Goal: Task Accomplishment & Management: Manage account settings

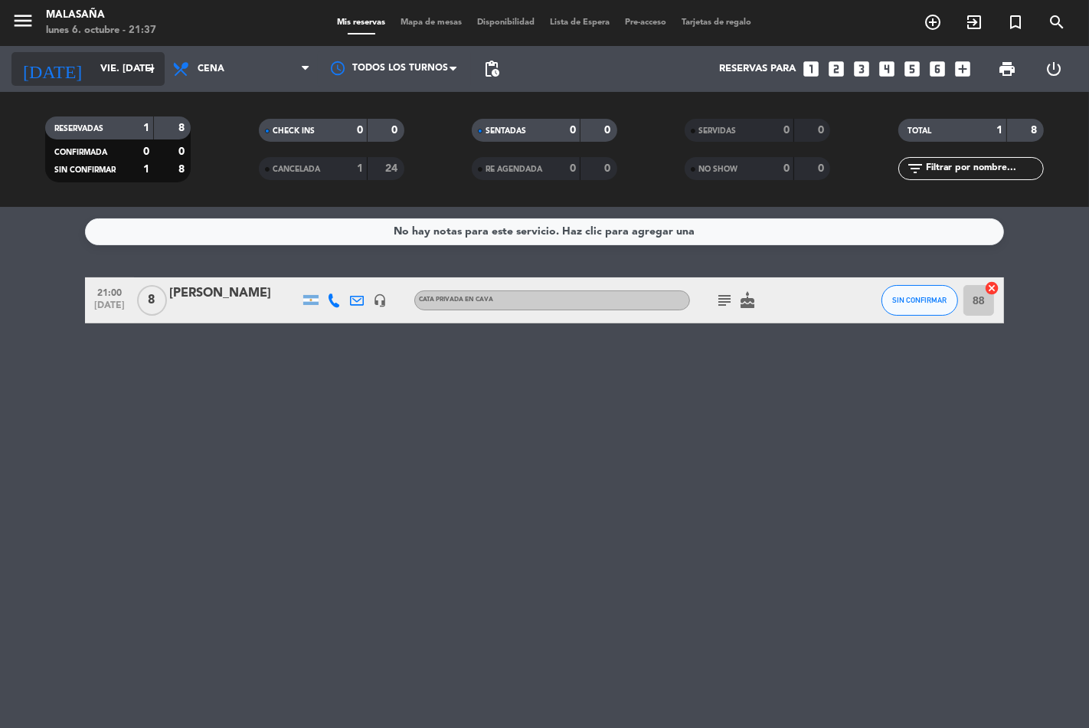
click at [151, 67] on icon "arrow_drop_down" at bounding box center [151, 69] width 18 height 18
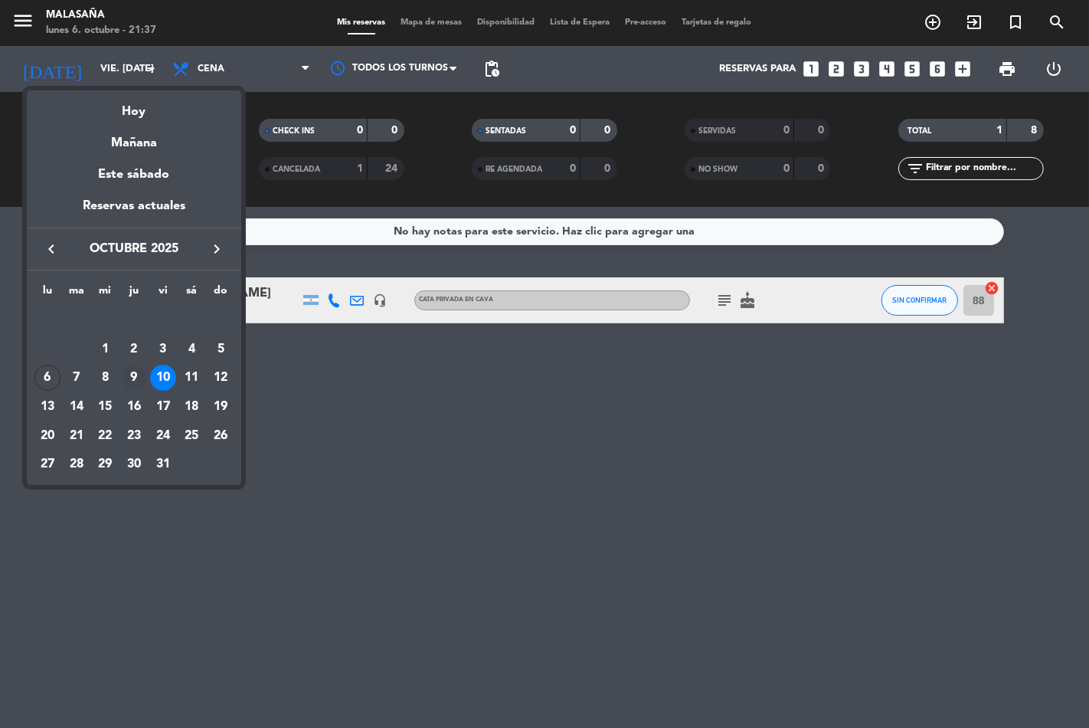
click at [134, 372] on div "9" at bounding box center [134, 378] width 26 height 26
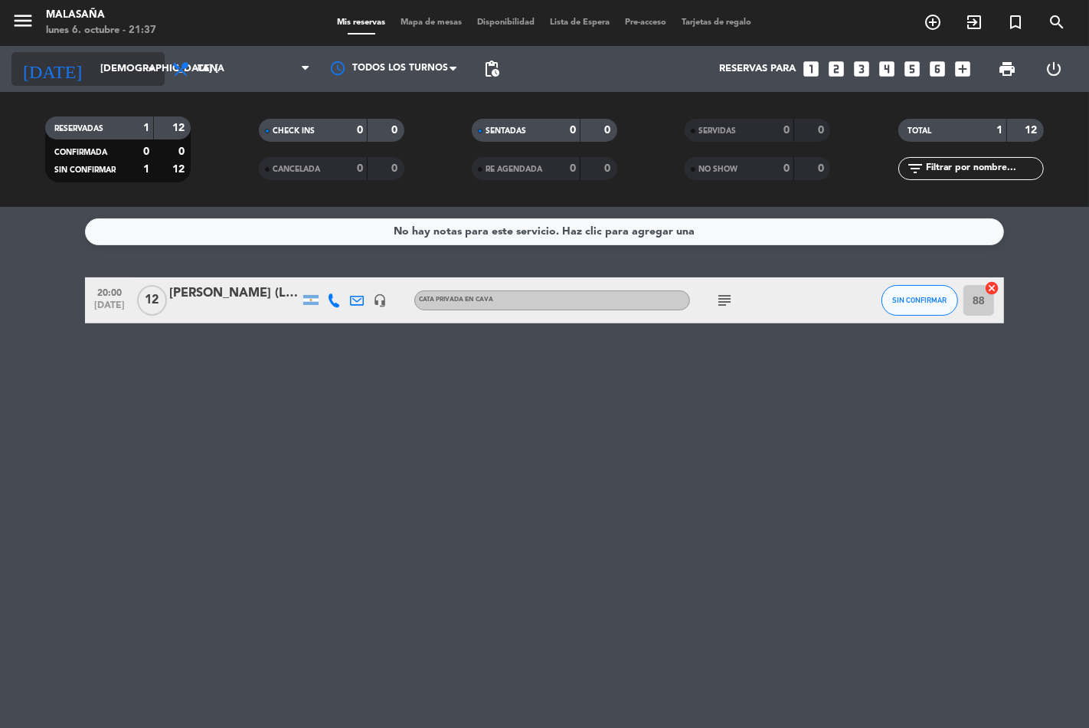
click at [154, 67] on icon "arrow_drop_down" at bounding box center [151, 69] width 18 height 18
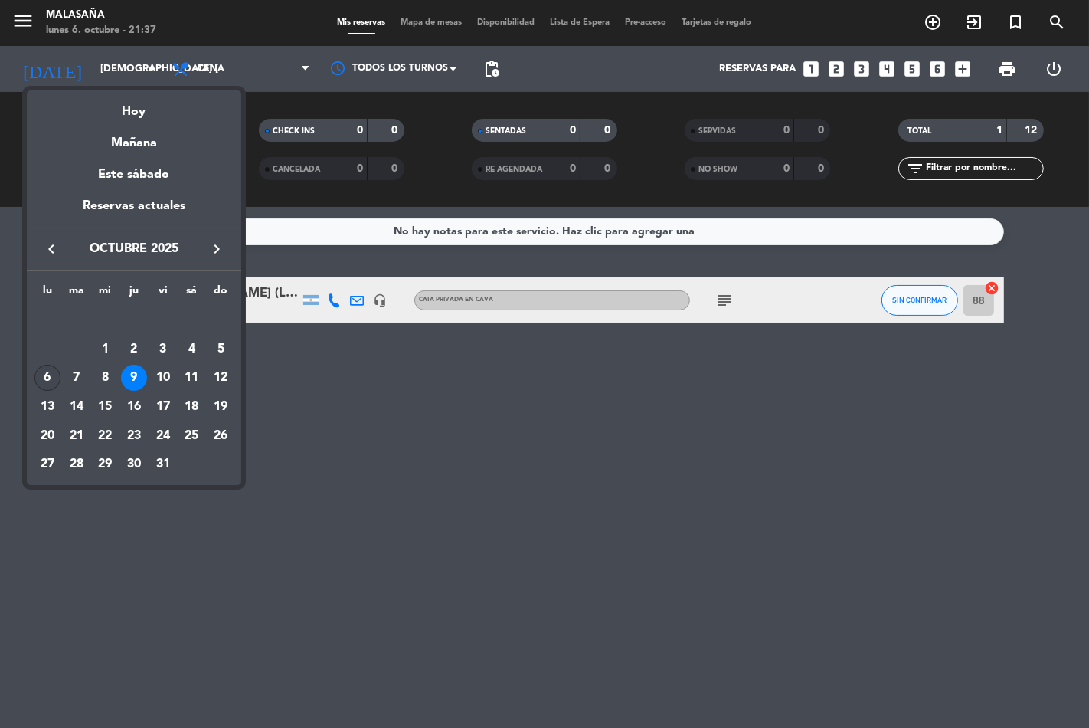
click at [46, 373] on div "6" at bounding box center [47, 378] width 26 height 26
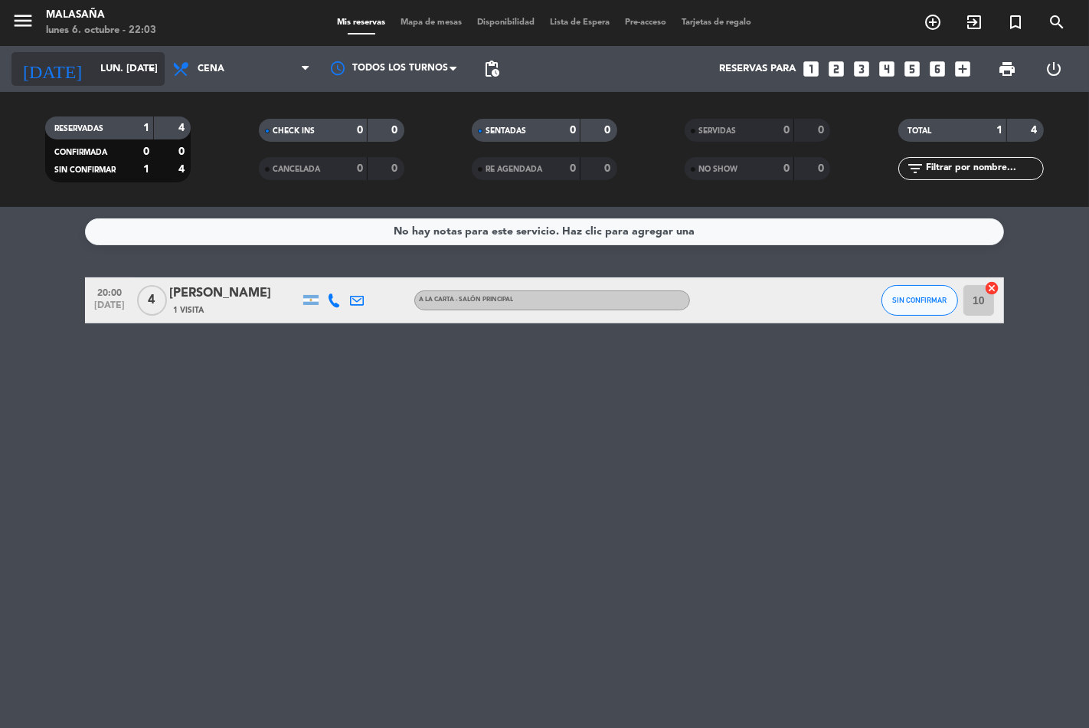
click at [152, 70] on icon "arrow_drop_down" at bounding box center [151, 69] width 18 height 18
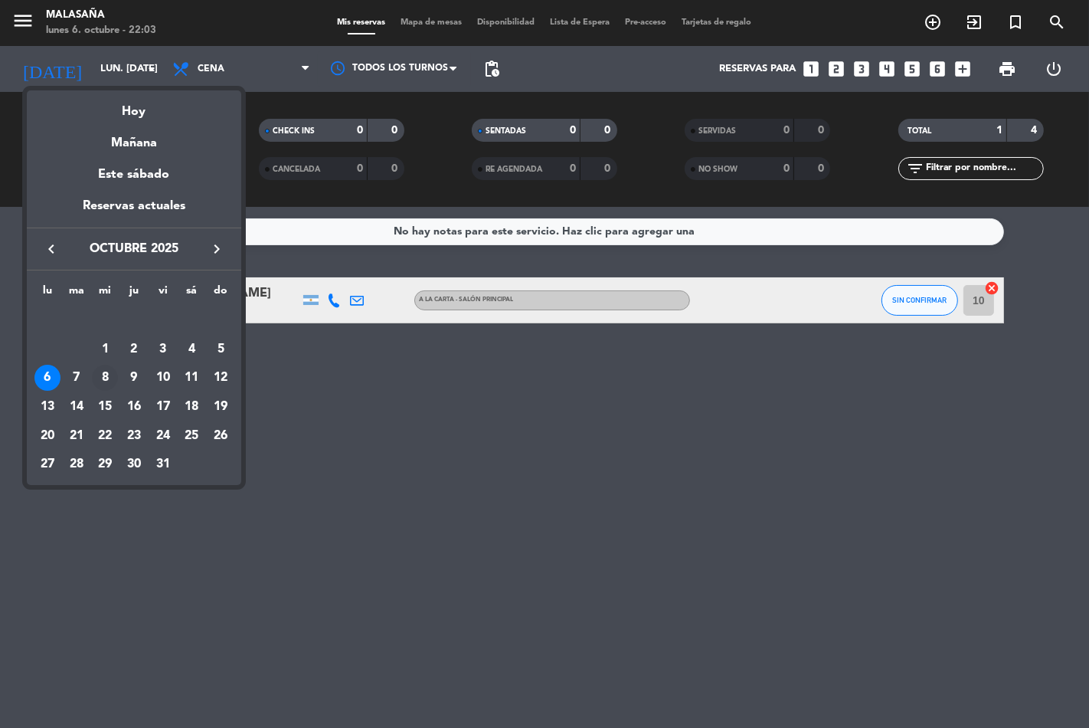
click at [111, 377] on div "8" at bounding box center [105, 378] width 26 height 26
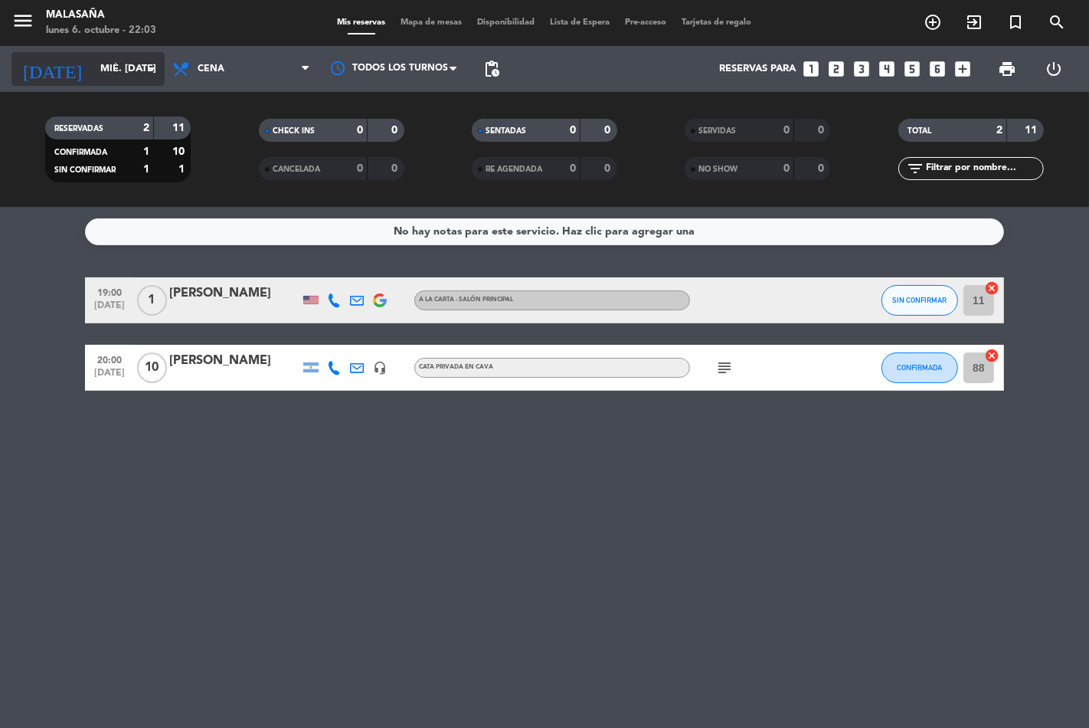
click at [154, 67] on icon "arrow_drop_down" at bounding box center [151, 69] width 18 height 18
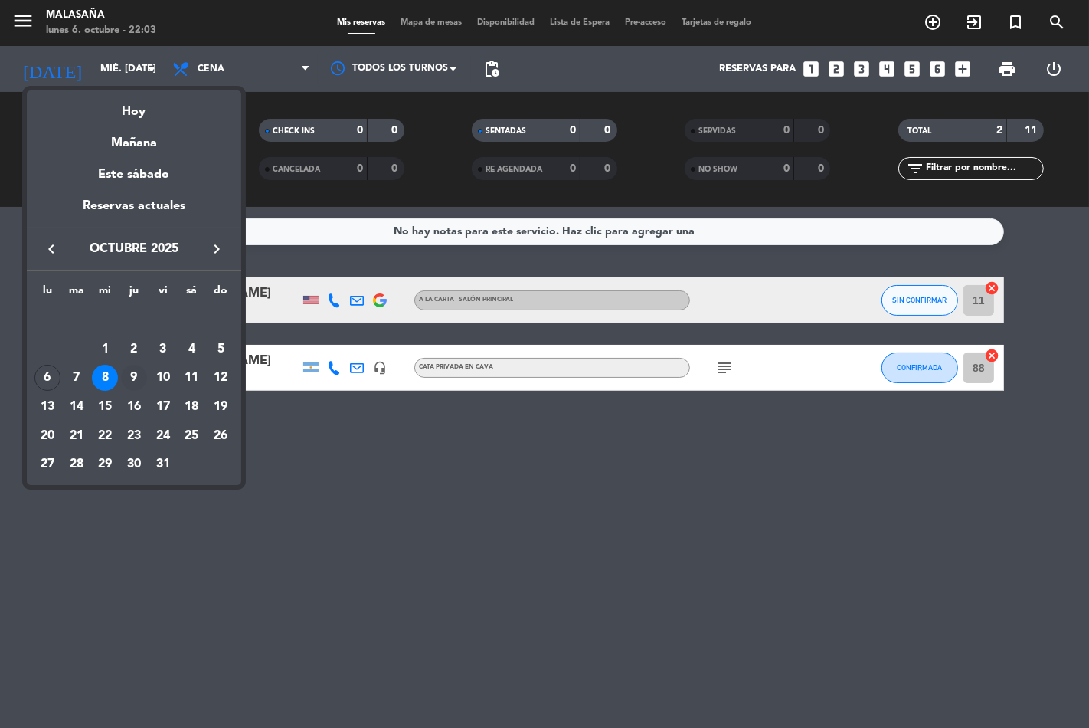
click at [132, 379] on div "9" at bounding box center [134, 378] width 26 height 26
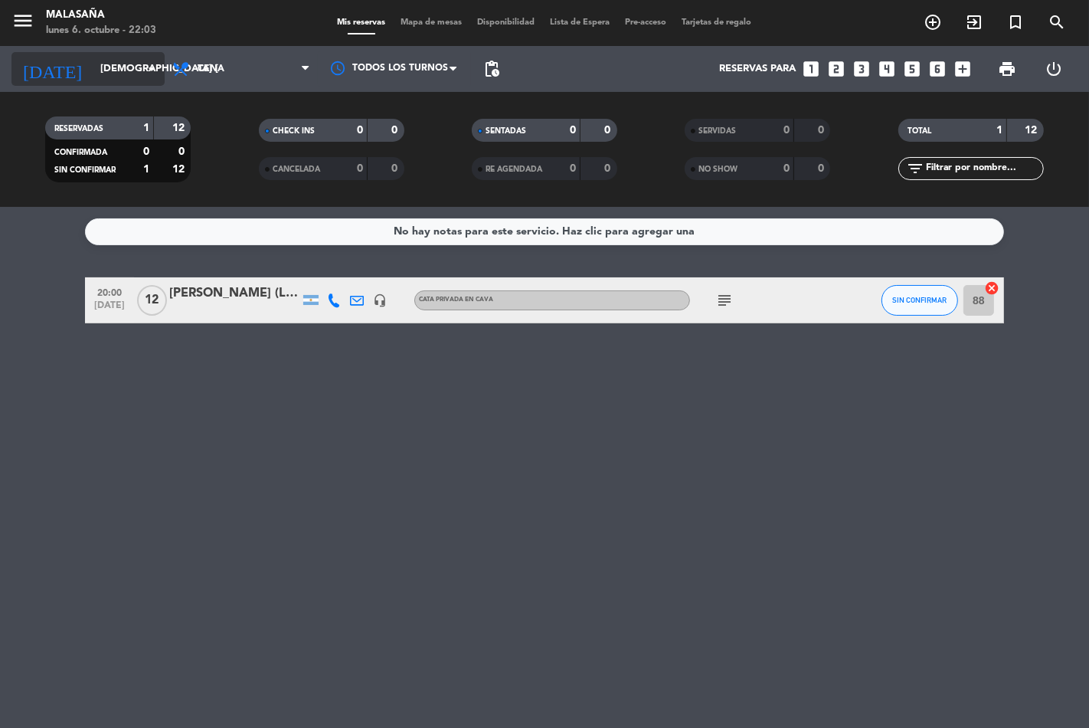
click at [149, 70] on icon "arrow_drop_down" at bounding box center [151, 69] width 18 height 18
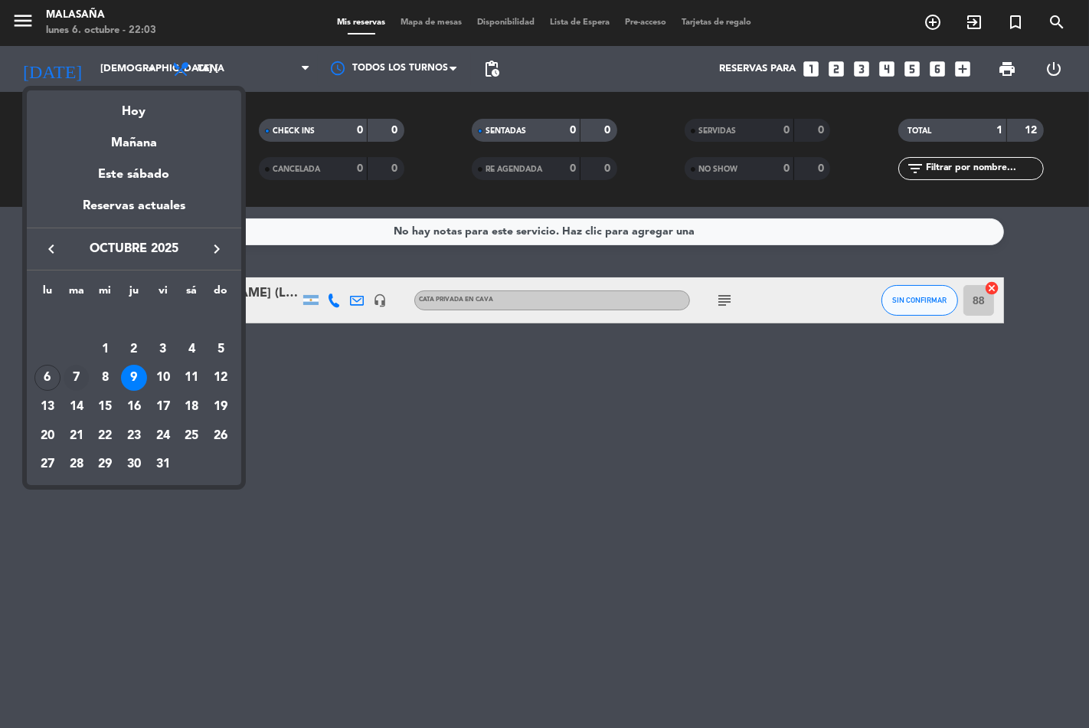
click at [79, 383] on div "7" at bounding box center [77, 378] width 26 height 26
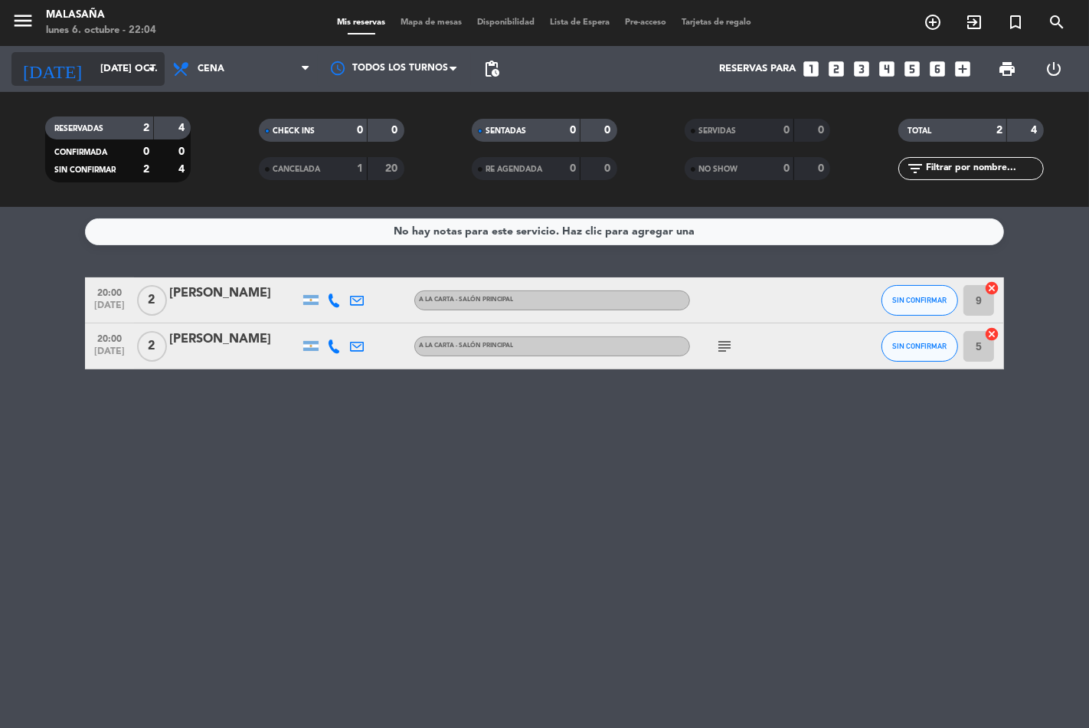
click at [151, 64] on icon "arrow_drop_down" at bounding box center [151, 69] width 18 height 18
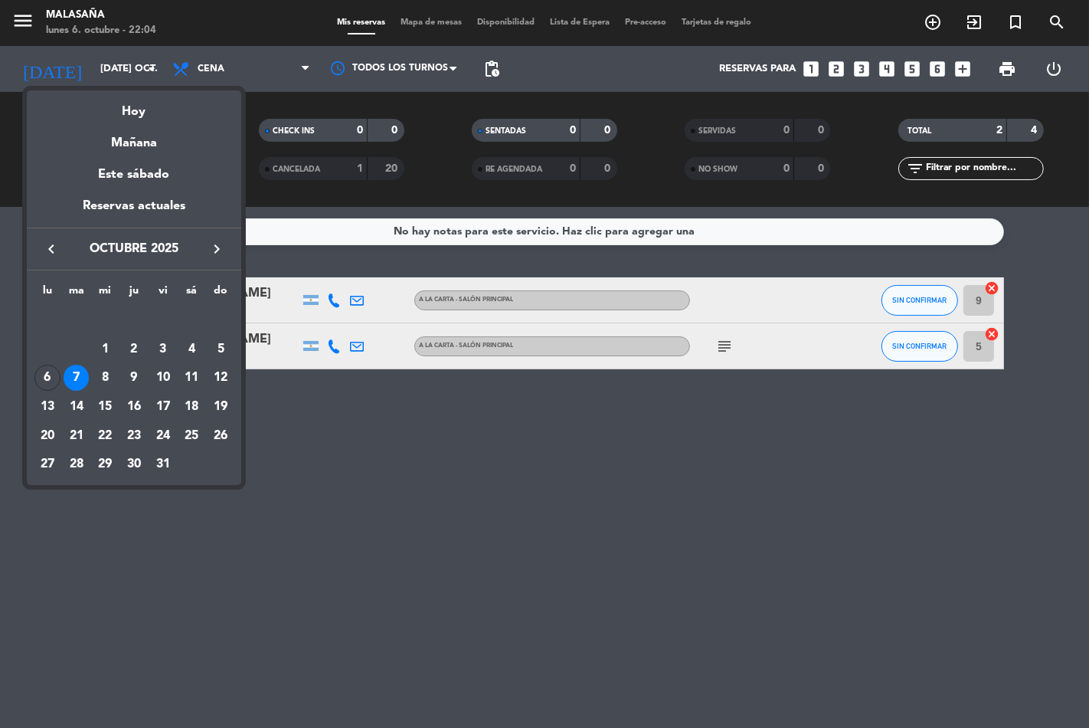
click at [159, 386] on div "10" at bounding box center [163, 378] width 26 height 26
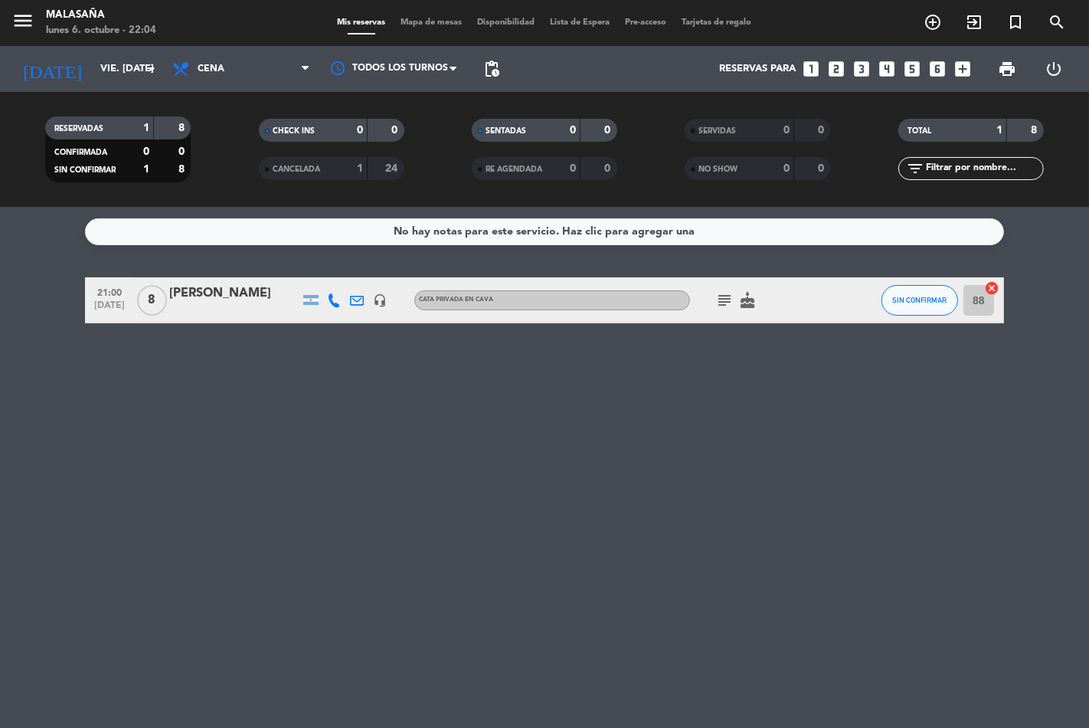
click at [745, 302] on icon "cake" at bounding box center [747, 300] width 18 height 18
click at [133, 427] on div "No hay notas para este servicio. Haz clic para agregar una 21:00 [DATE] 8 [PERS…" at bounding box center [544, 467] width 1089 height 521
click at [157, 72] on icon "arrow_drop_down" at bounding box center [151, 69] width 18 height 18
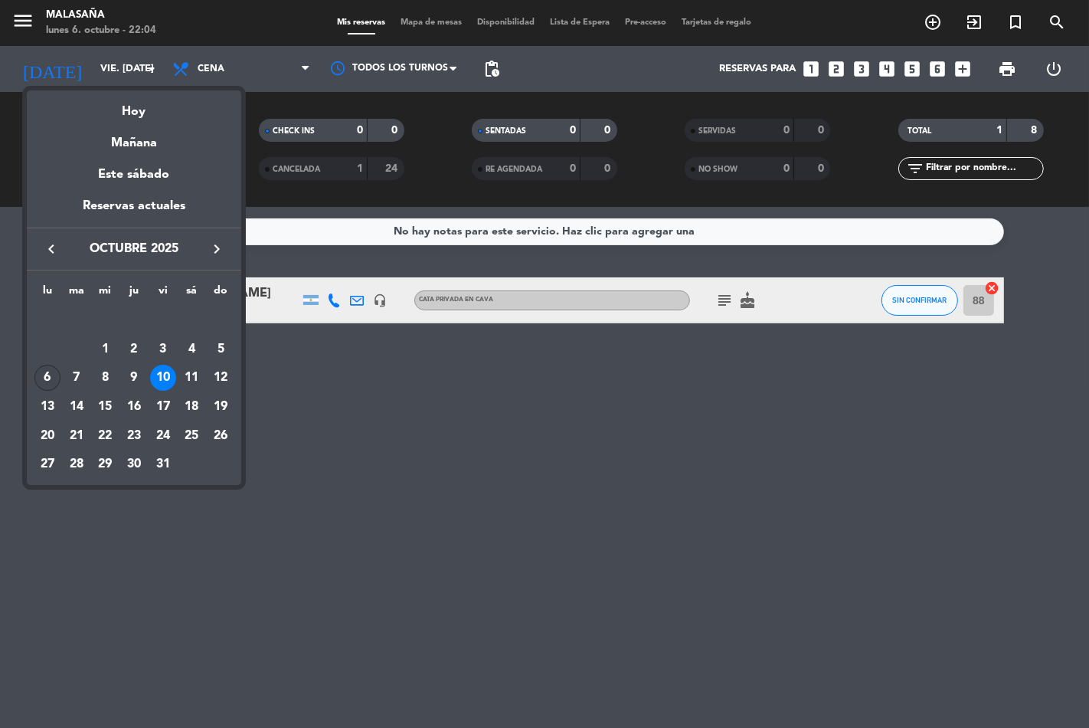
click at [47, 374] on div "6" at bounding box center [47, 378] width 26 height 26
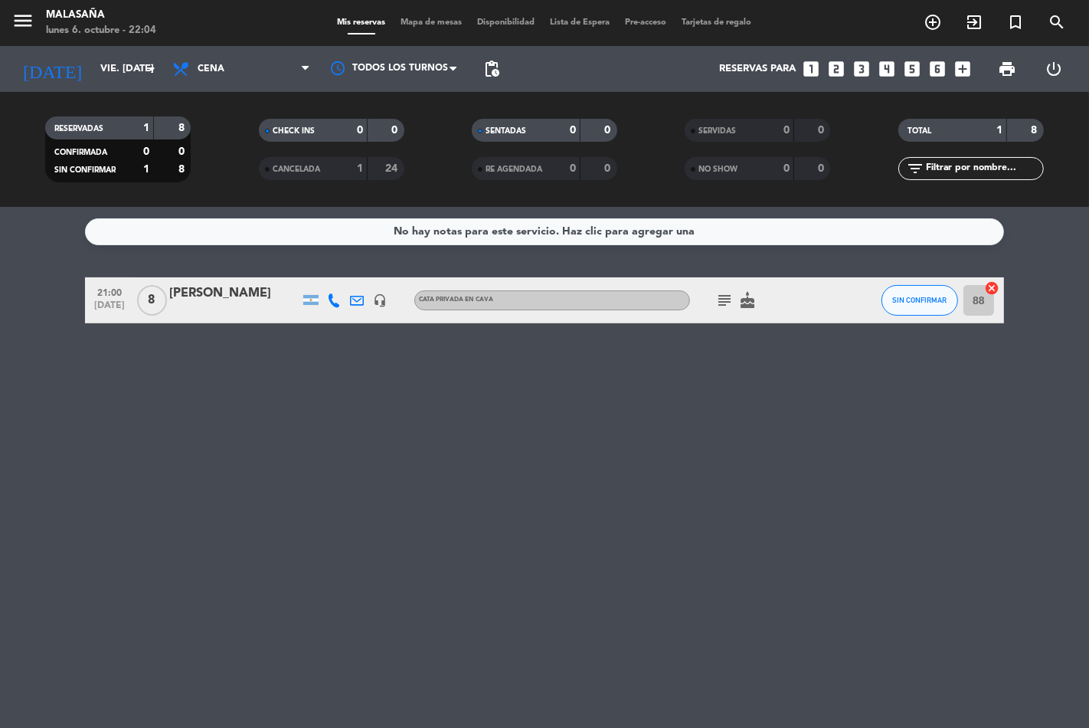
type input "lun. [DATE]"
